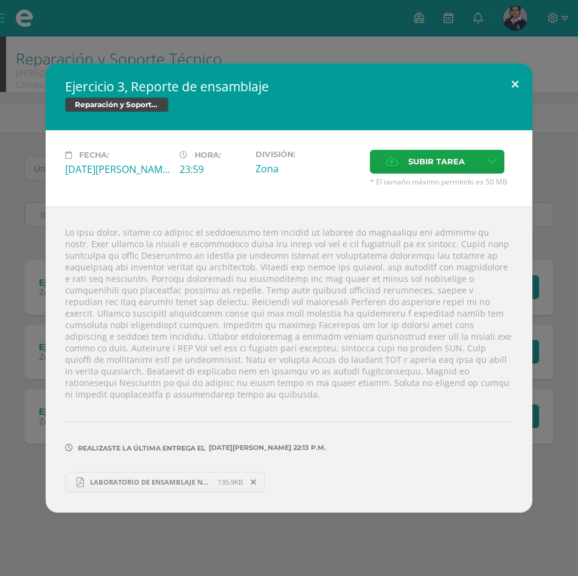
click at [522, 96] on button at bounding box center [515, 83] width 35 height 41
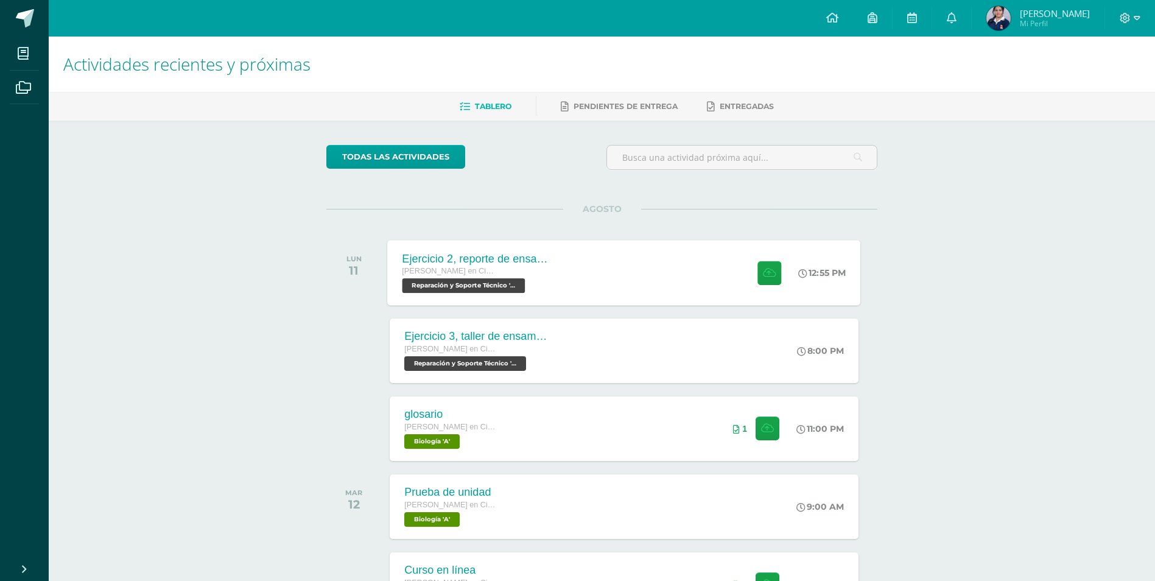
click at [578, 276] on div "Ejercicio 2, reporte de ensamblaje [PERSON_NAME] en Ciencias y Letras con Orien…" at bounding box center [624, 272] width 473 height 65
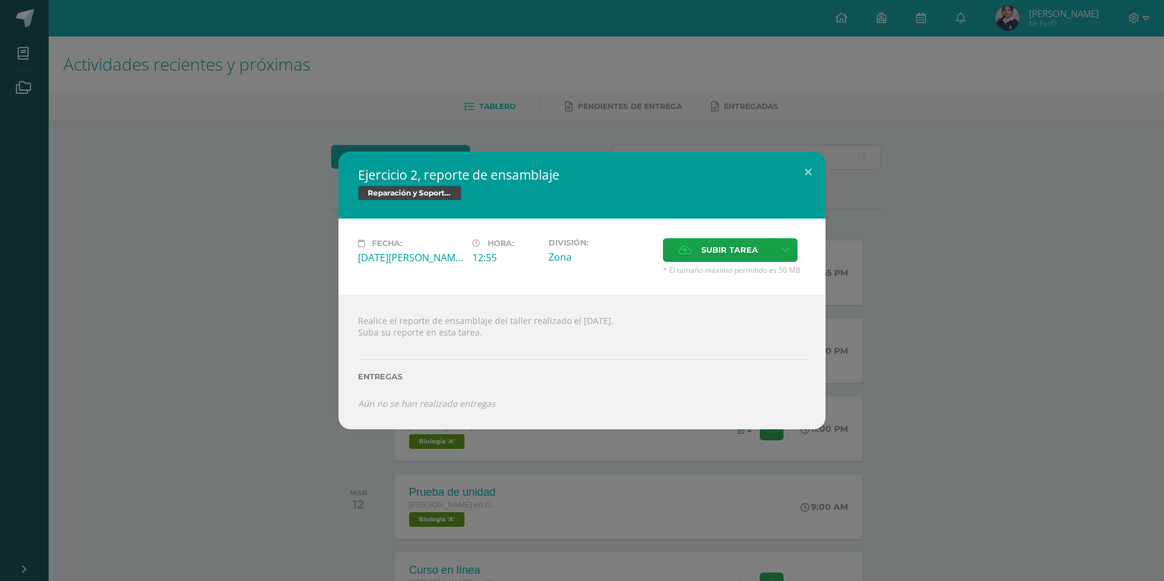
click at [578, 267] on span "* El tamaño máximo permitido es 50 MB" at bounding box center [734, 270] width 143 height 10
click at [578, 250] on label "Subir tarea" at bounding box center [718, 250] width 111 height 24
click at [0, 0] on input "Subir tarea" at bounding box center [0, 0] width 0 height 0
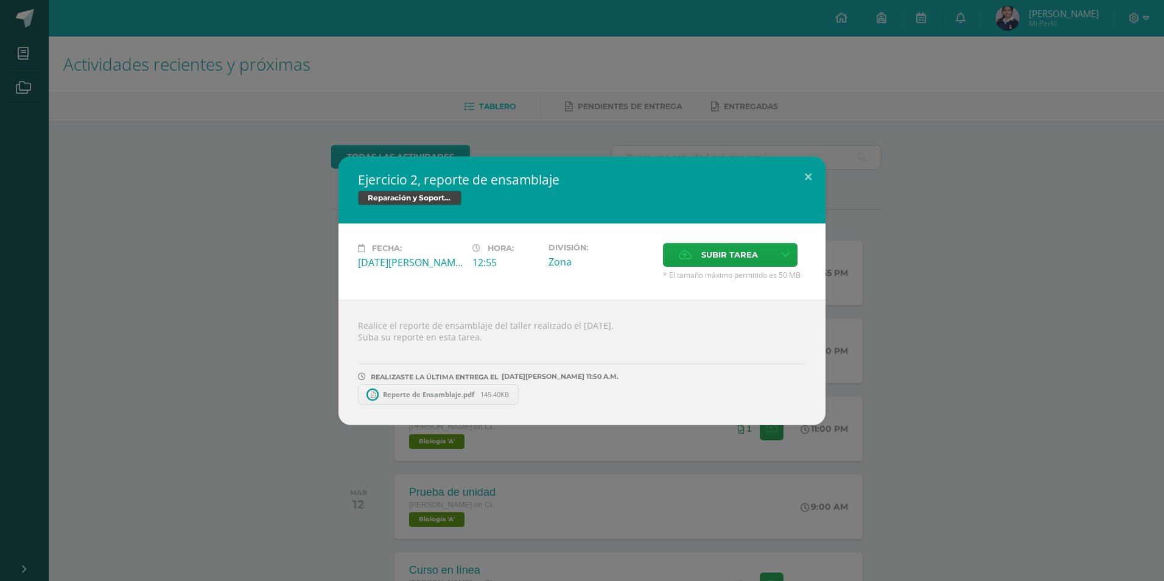
click at [407, 392] on span "Reporte de Ensamblaje.pdf" at bounding box center [428, 394] width 103 height 9
click at [578, 175] on button at bounding box center [808, 176] width 35 height 41
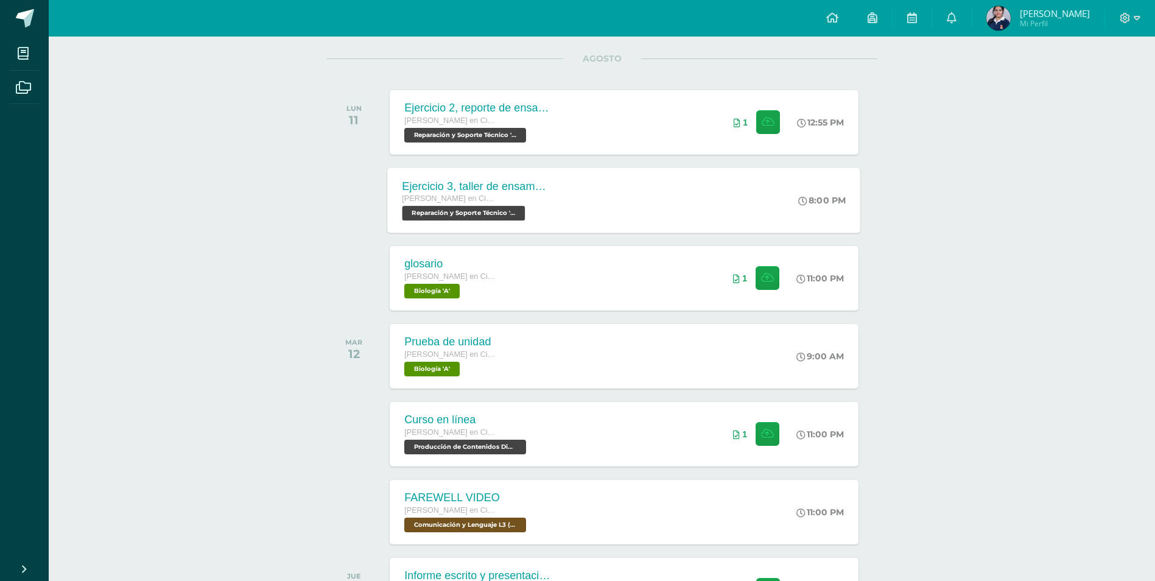
scroll to position [130, 0]
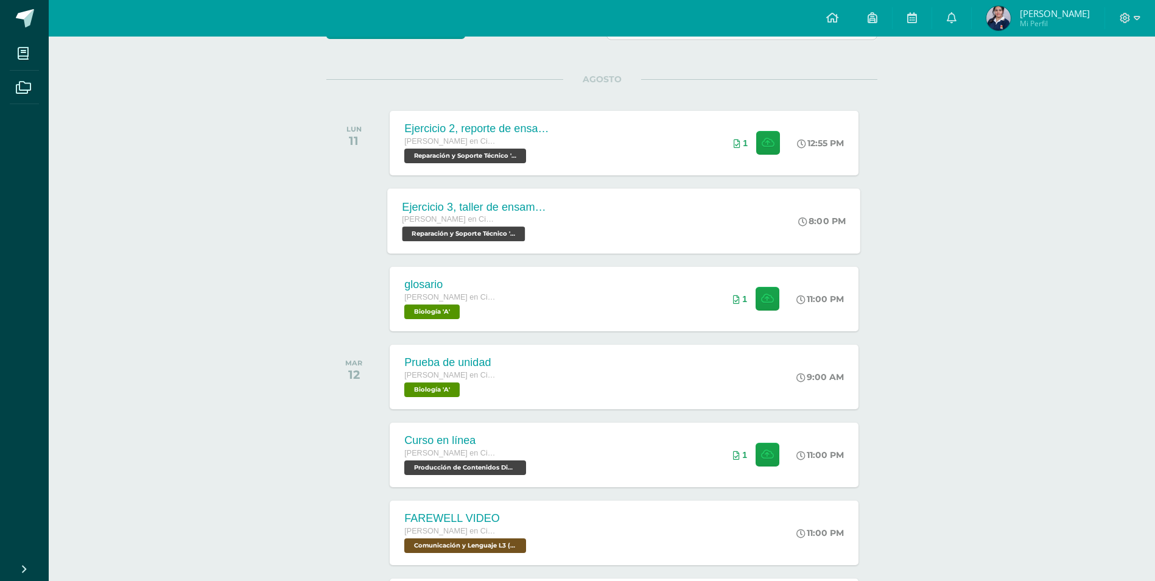
click at [578, 220] on div "Ejercicio 3, taller de ensamblaje [PERSON_NAME] en Ciencias y Letras con Orient…" at bounding box center [624, 220] width 473 height 65
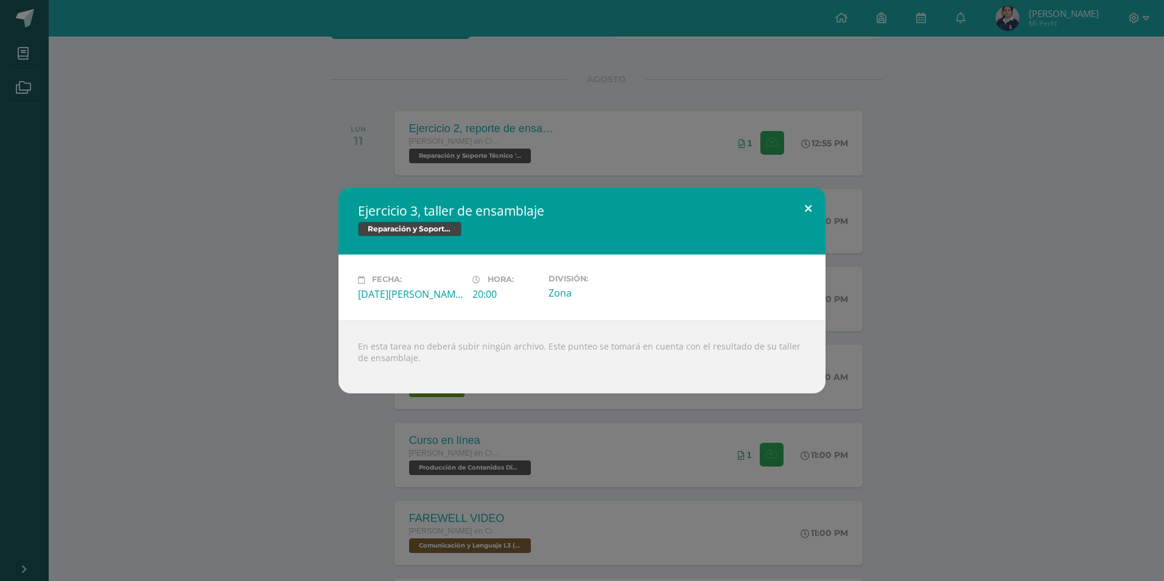
click at [578, 206] on button at bounding box center [808, 207] width 35 height 41
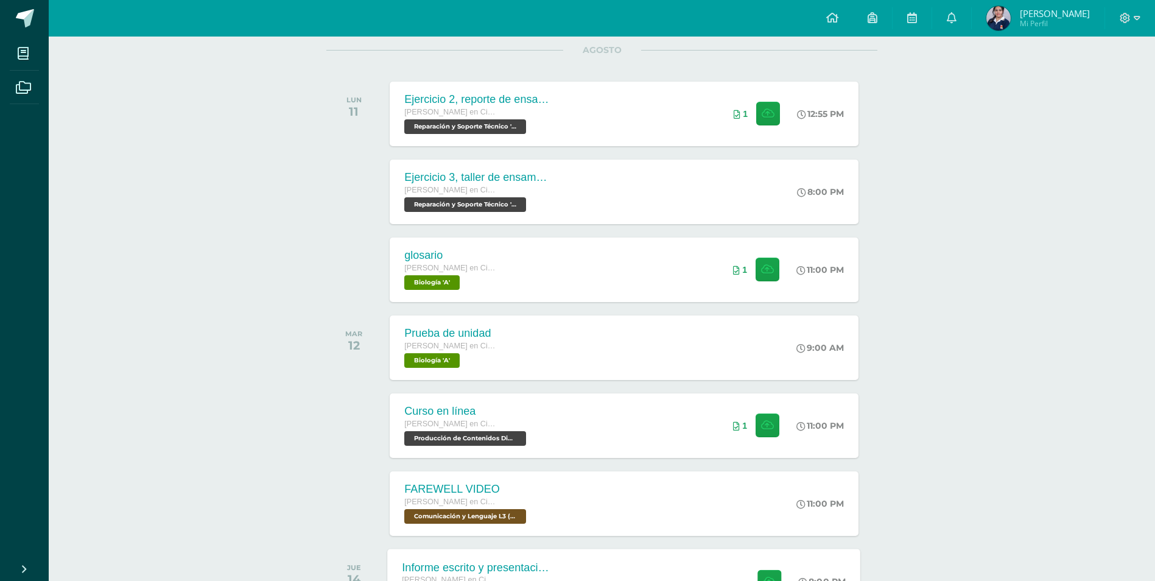
scroll to position [261, 0]
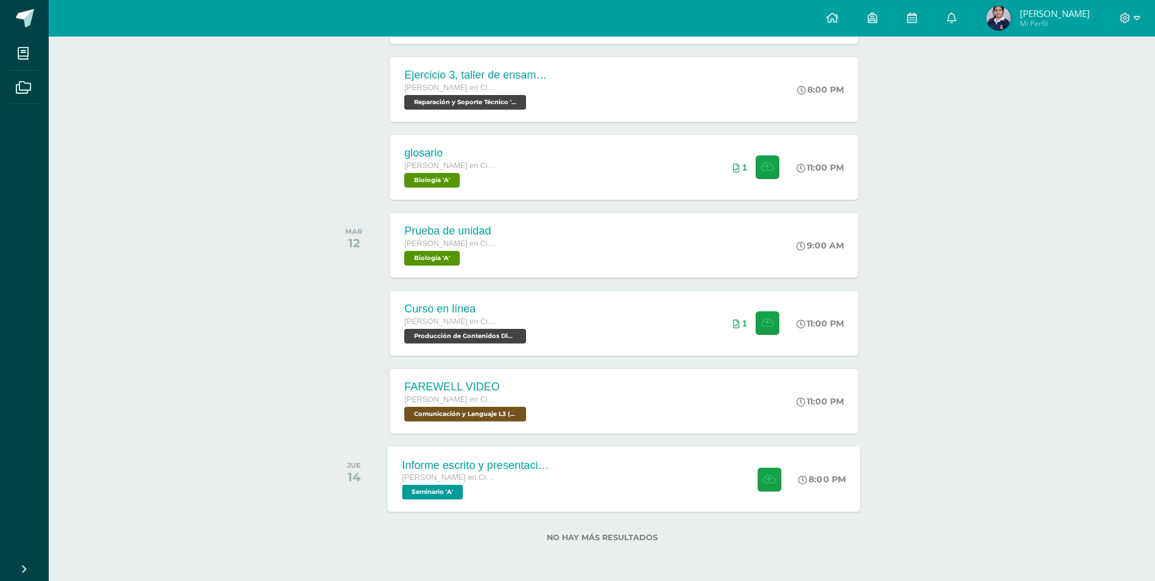
click at [427, 486] on span "Seminario 'A'" at bounding box center [432, 492] width 61 height 15
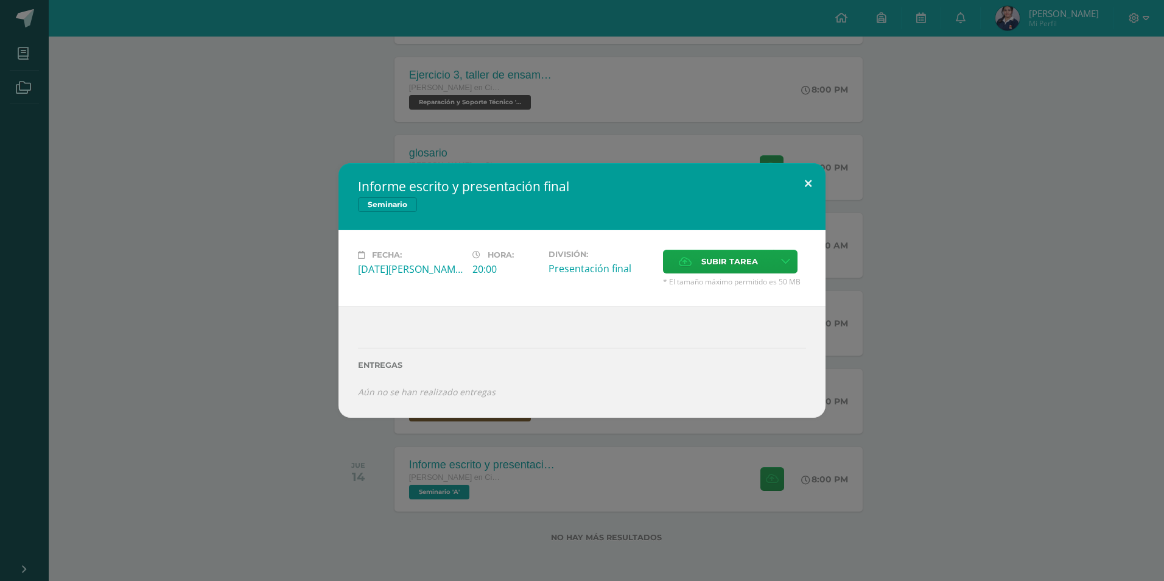
click at [578, 177] on button at bounding box center [808, 183] width 35 height 41
